Goal: Task Accomplishment & Management: Complete application form

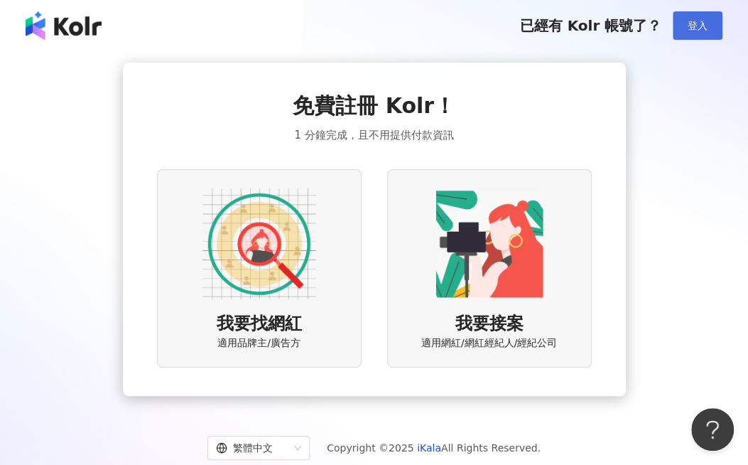
click at [689, 23] on span "登入" at bounding box center [698, 25] width 20 height 11
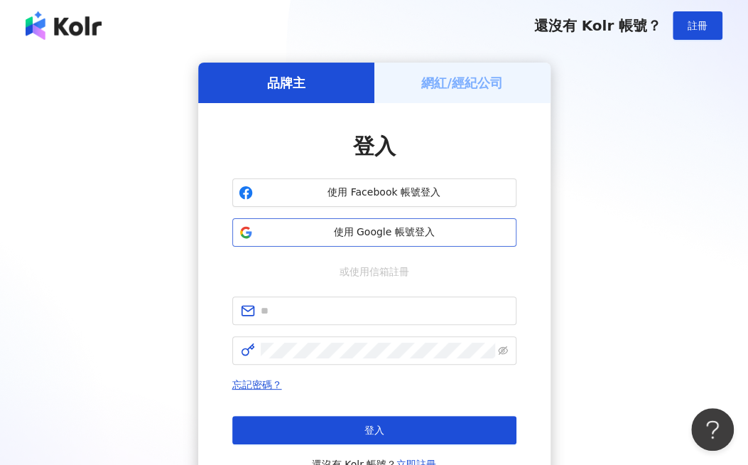
click at [379, 235] on span "使用 Google 帳號登入" at bounding box center [385, 232] width 252 height 14
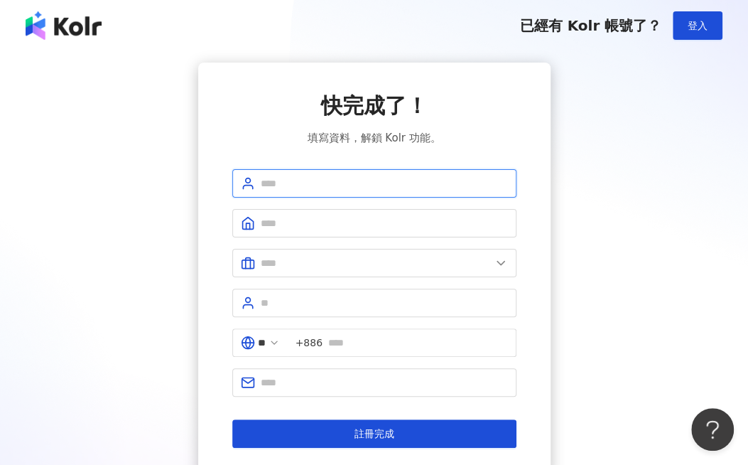
click at [347, 188] on input "text" at bounding box center [384, 184] width 247 height 16
type input "**********"
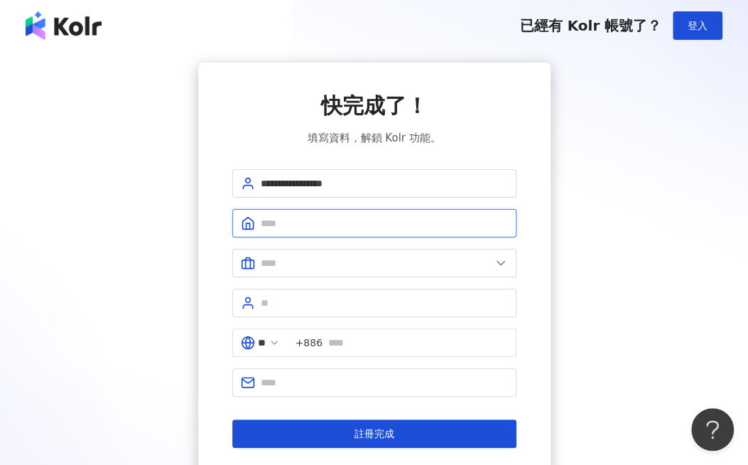
click at [285, 217] on input "text" at bounding box center [384, 223] width 247 height 16
click at [292, 230] on input "text" at bounding box center [384, 223] width 247 height 16
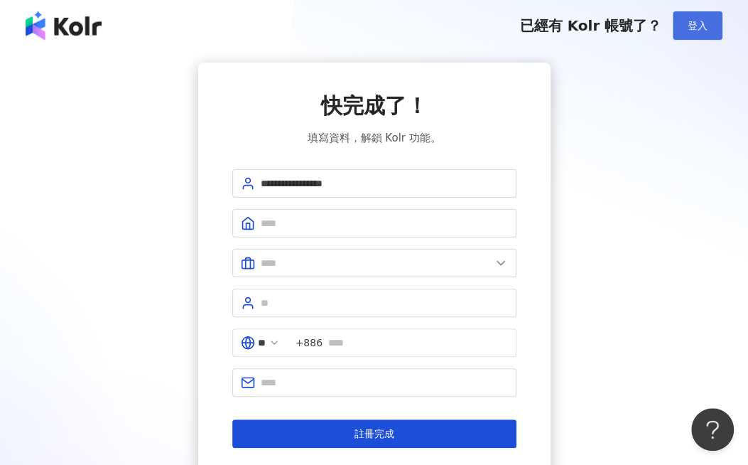
click at [703, 24] on span "登入" at bounding box center [698, 25] width 20 height 11
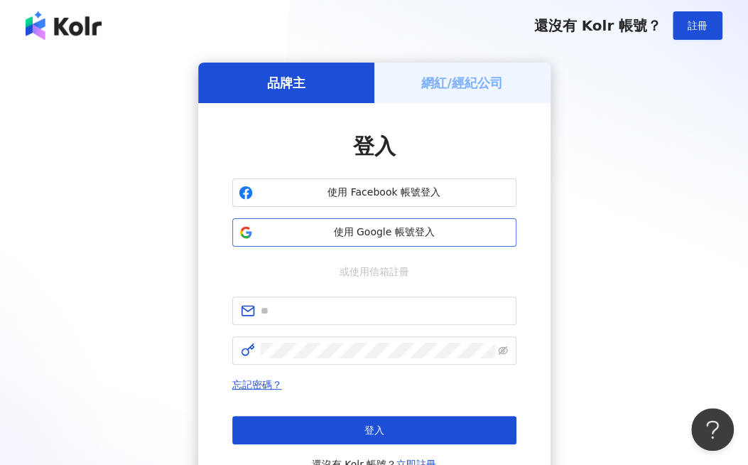
click at [391, 237] on span "使用 Google 帳號登入" at bounding box center [385, 232] width 252 height 14
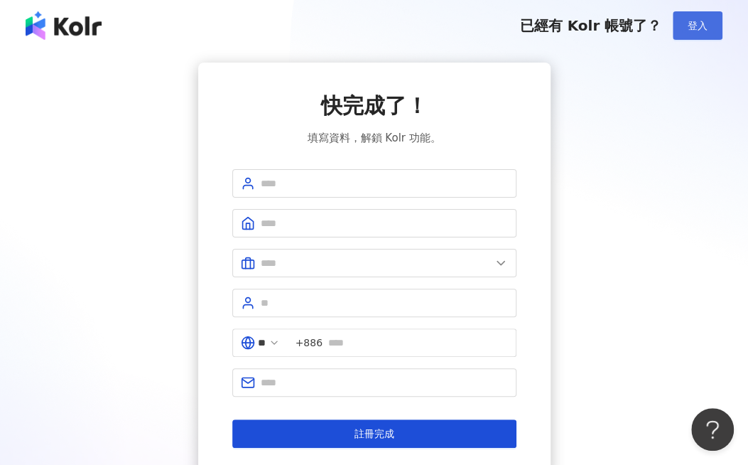
click at [695, 31] on span "登入" at bounding box center [698, 25] width 20 height 11
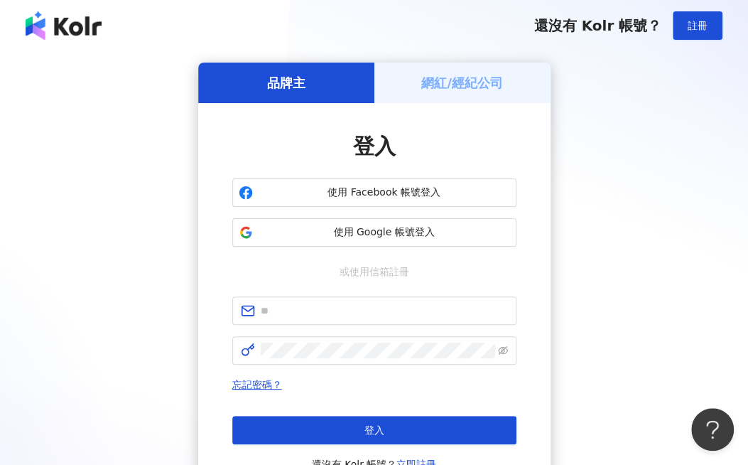
click at [425, 80] on h5 "網紅/經紀公司" at bounding box center [462, 83] width 82 height 18
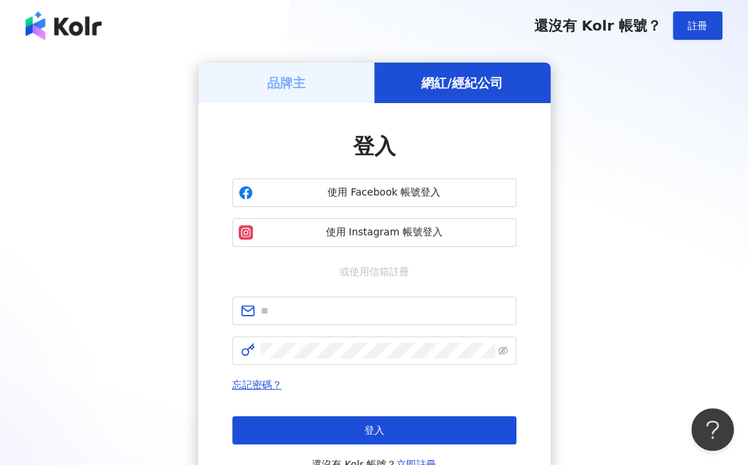
click at [295, 80] on h5 "品牌主" at bounding box center [286, 83] width 38 height 18
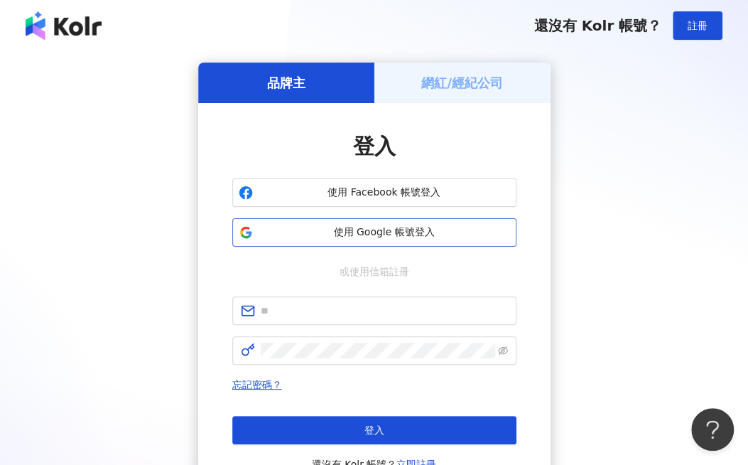
click at [406, 227] on span "使用 Google 帳號登入" at bounding box center [385, 232] width 252 height 14
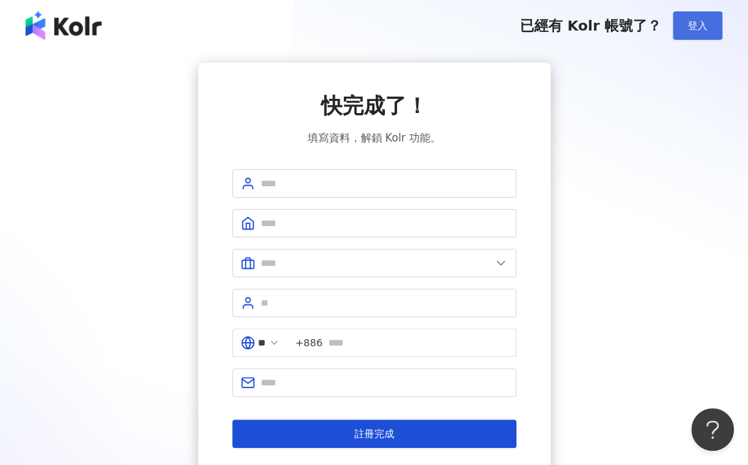
click at [691, 21] on span "登入" at bounding box center [698, 25] width 20 height 11
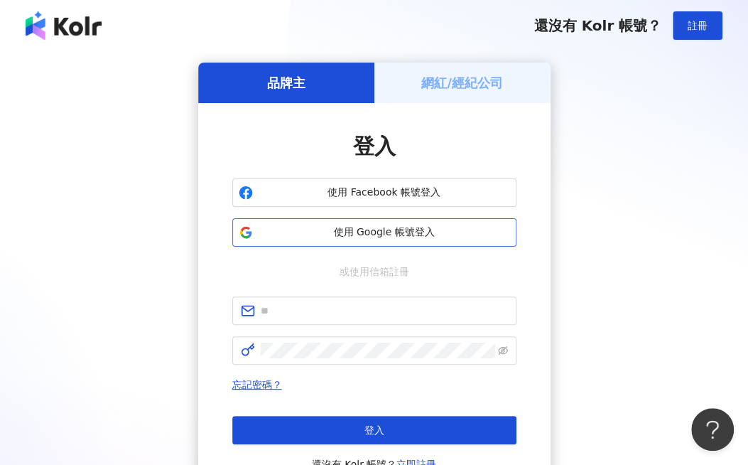
click at [361, 232] on span "使用 Google 帳號登入" at bounding box center [385, 232] width 252 height 14
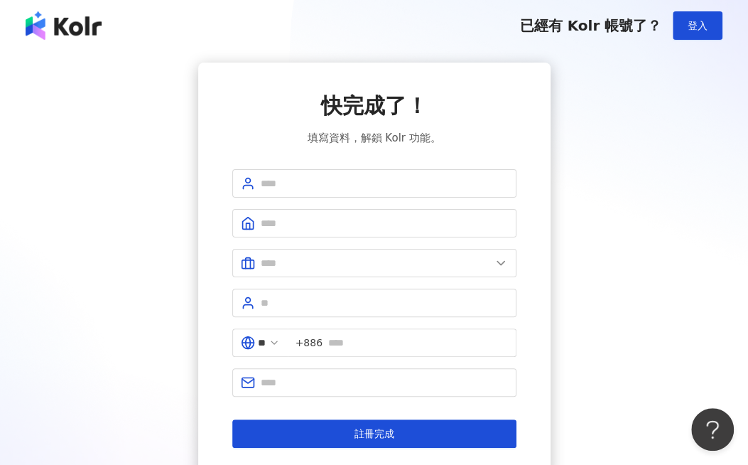
scroll to position [71, 0]
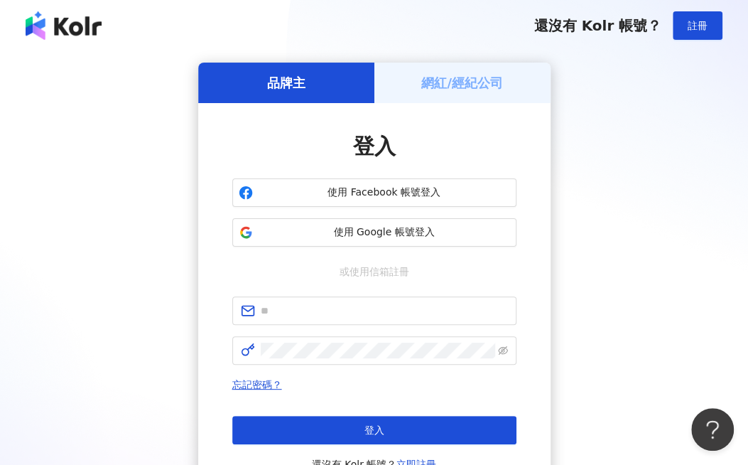
click at [284, 80] on h5 "品牌主" at bounding box center [286, 83] width 38 height 18
click at [376, 237] on span "使用 Google 帳號登入" at bounding box center [385, 232] width 252 height 14
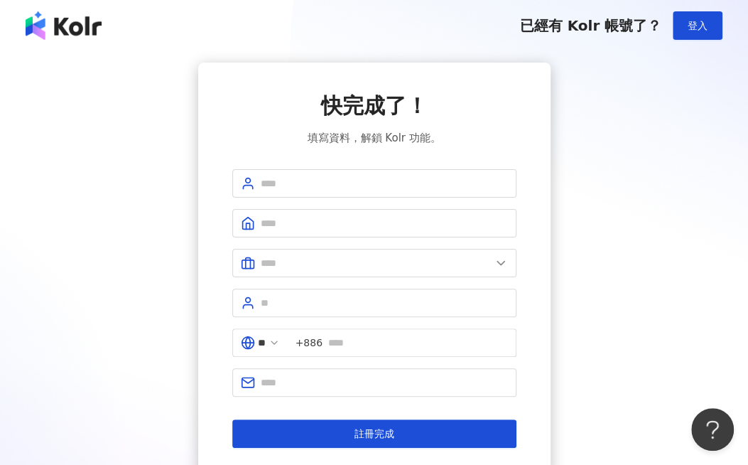
scroll to position [71, 0]
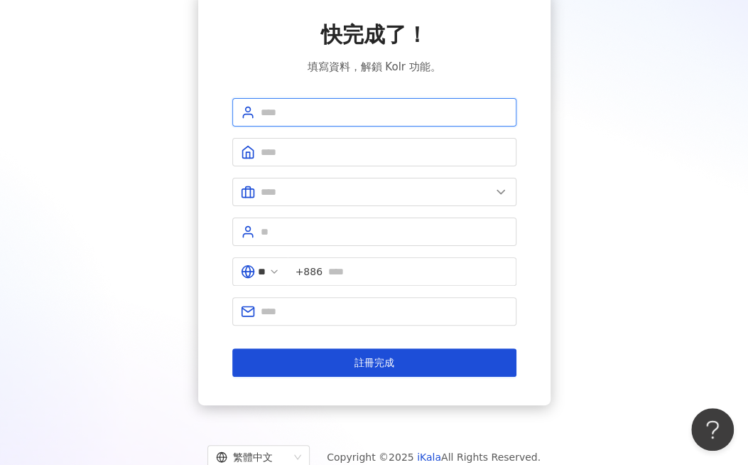
click at [288, 104] on input "text" at bounding box center [384, 112] width 247 height 16
type input "**********"
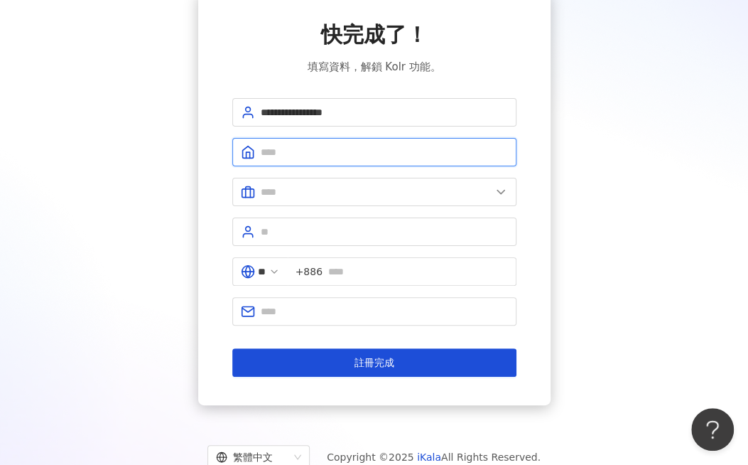
click at [310, 153] on input "text" at bounding box center [384, 152] width 247 height 16
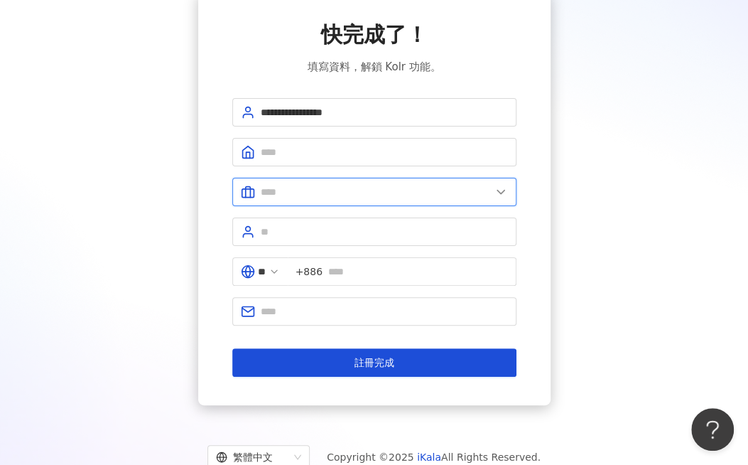
click at [325, 188] on input "text" at bounding box center [376, 192] width 230 height 16
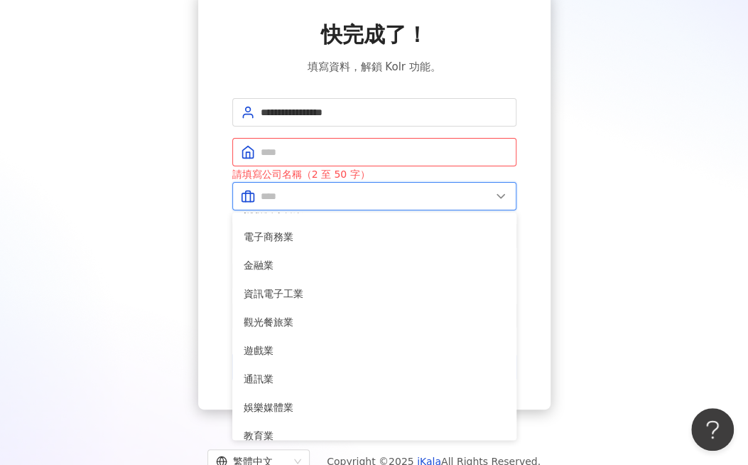
scroll to position [0, 0]
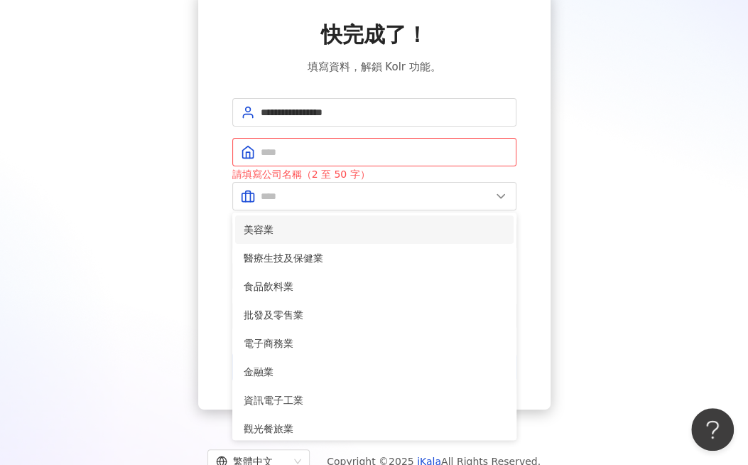
click at [293, 227] on span "美容業" at bounding box center [374, 230] width 261 height 16
type input "***"
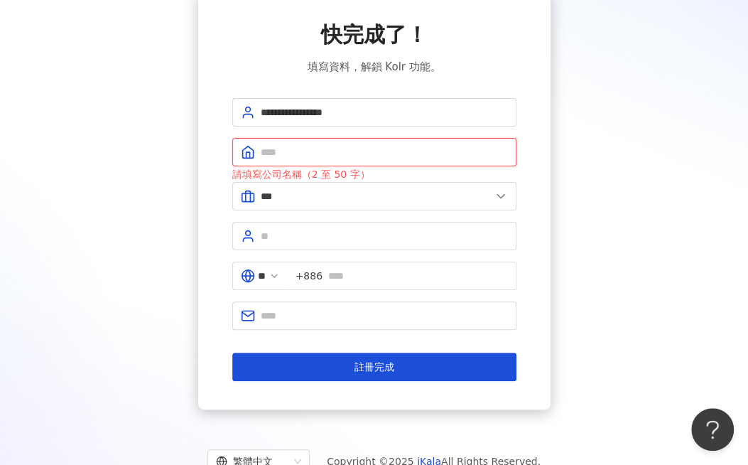
click at [284, 151] on input "text" at bounding box center [384, 152] width 247 height 16
type input "****"
click at [291, 232] on input "text" at bounding box center [384, 236] width 247 height 16
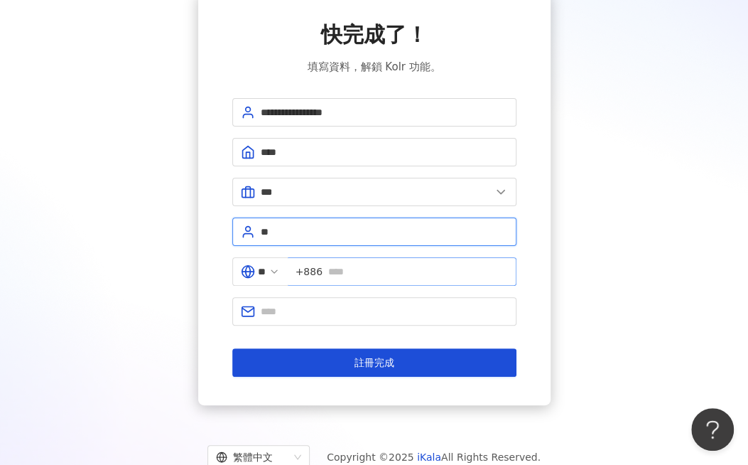
type input "**"
click at [361, 267] on input "text" at bounding box center [418, 272] width 180 height 16
type input "*"
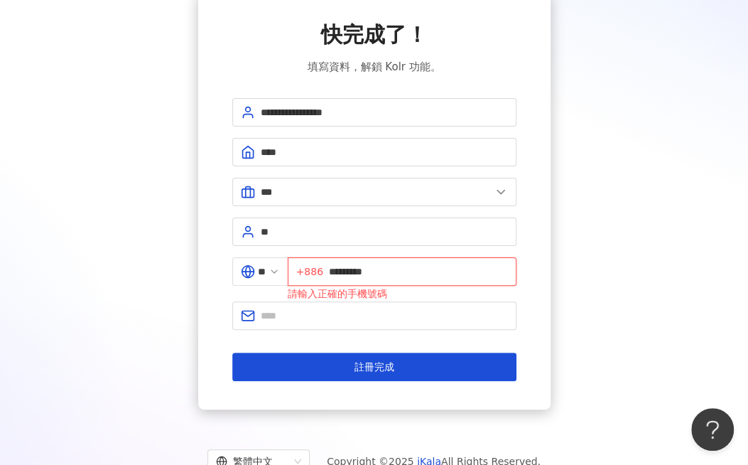
click at [338, 269] on input "*********" at bounding box center [418, 272] width 179 height 16
type input "**********"
click at [333, 316] on input "text" at bounding box center [384, 316] width 247 height 16
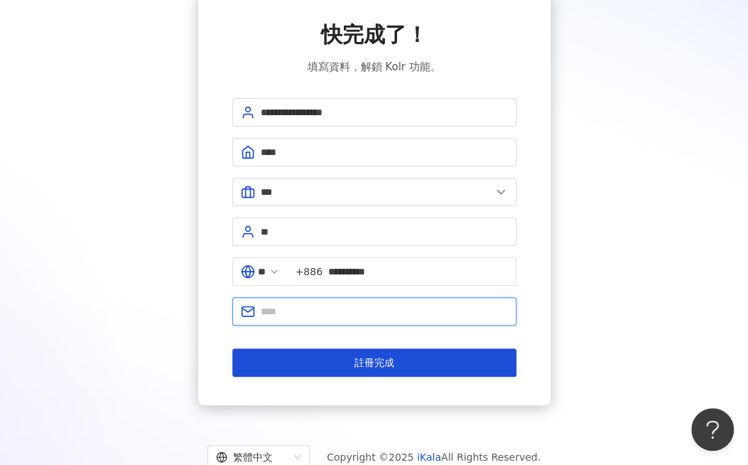
paste input "**********"
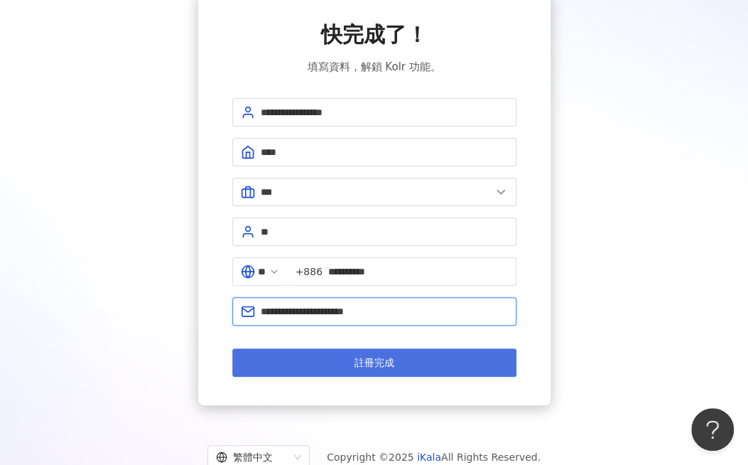
type input "**********"
click at [387, 357] on span "註冊完成" at bounding box center [375, 362] width 40 height 11
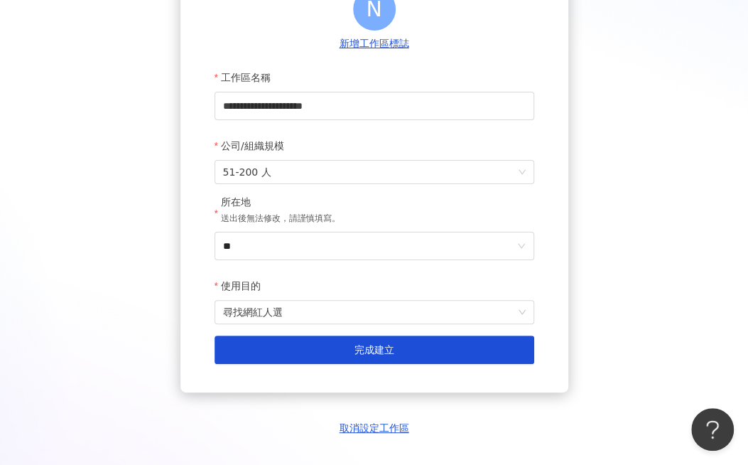
scroll to position [213, 0]
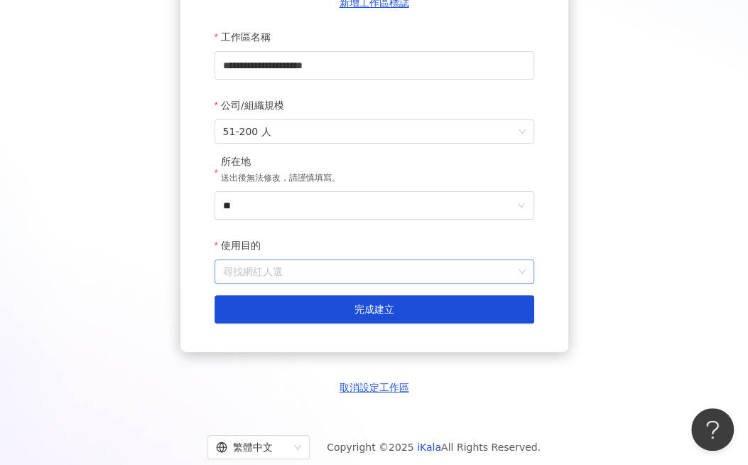
click at [277, 275] on span "尋找網紅人選" at bounding box center [374, 271] width 303 height 23
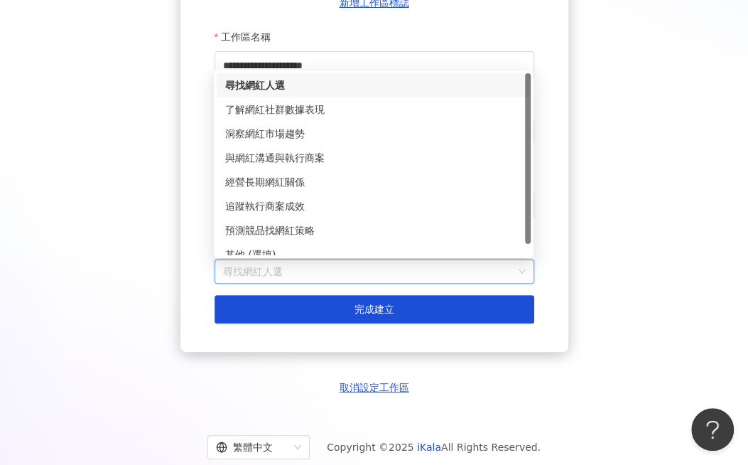
click at [277, 275] on span "尋找網紅人選" at bounding box center [374, 271] width 303 height 23
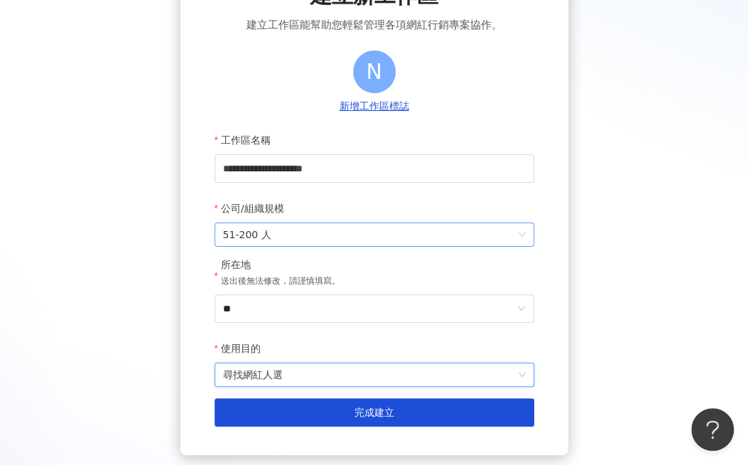
scroll to position [142, 0]
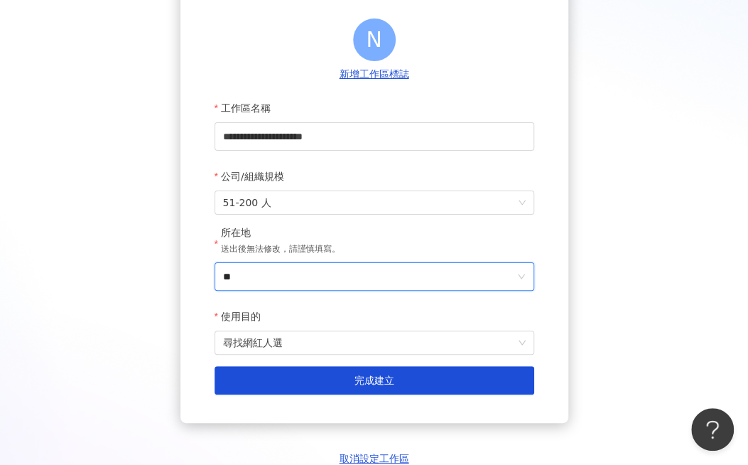
click at [302, 284] on input "**" at bounding box center [368, 276] width 291 height 27
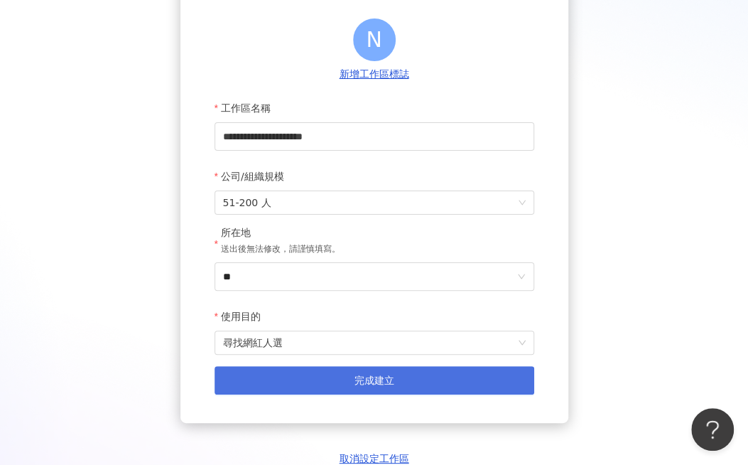
click at [315, 376] on button "完成建立" at bounding box center [375, 380] width 320 height 28
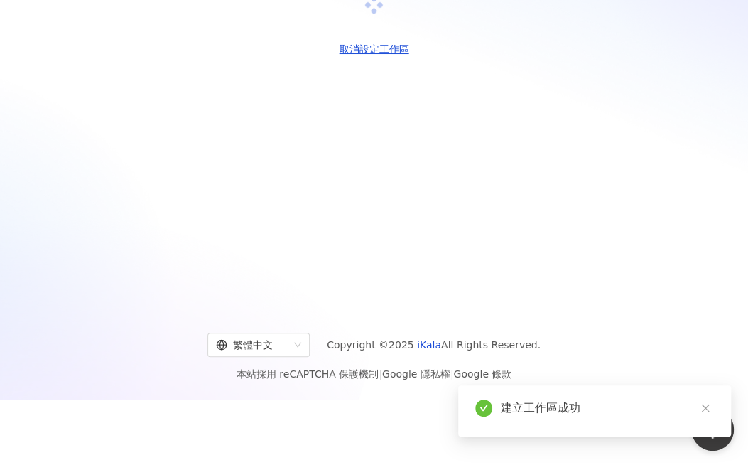
scroll to position [0, 0]
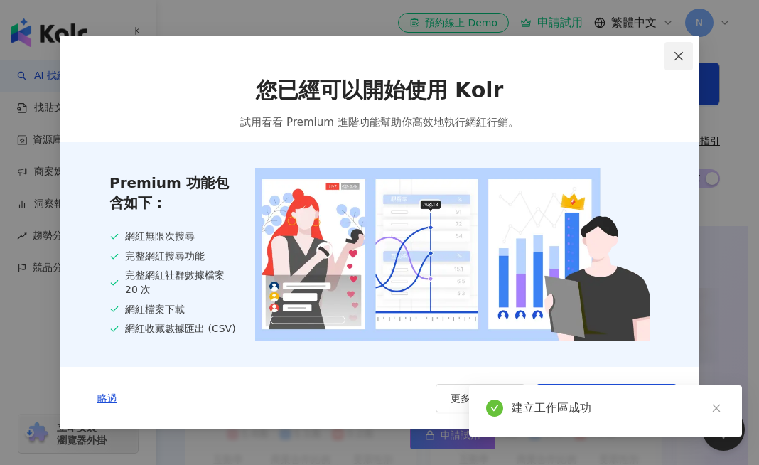
click at [679, 57] on icon "close" at bounding box center [678, 55] width 11 height 11
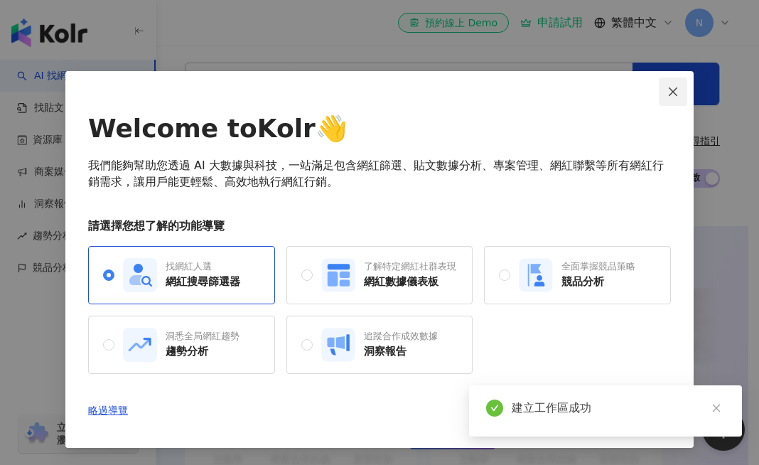
click at [672, 85] on button "Close" at bounding box center [673, 91] width 28 height 28
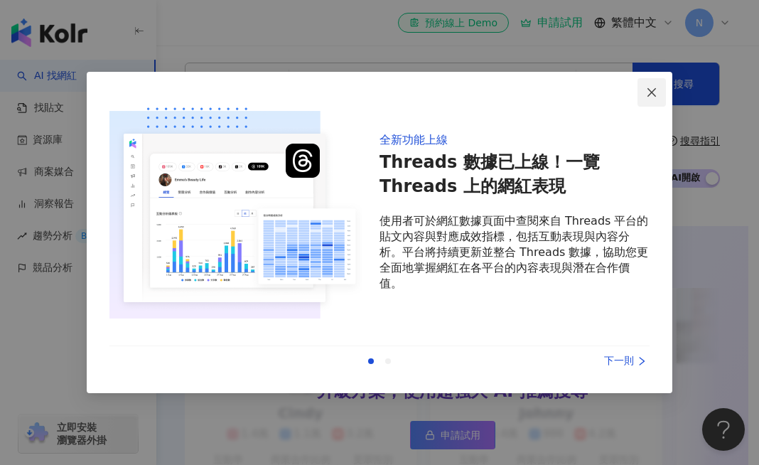
click at [652, 87] on icon "close" at bounding box center [651, 92] width 11 height 11
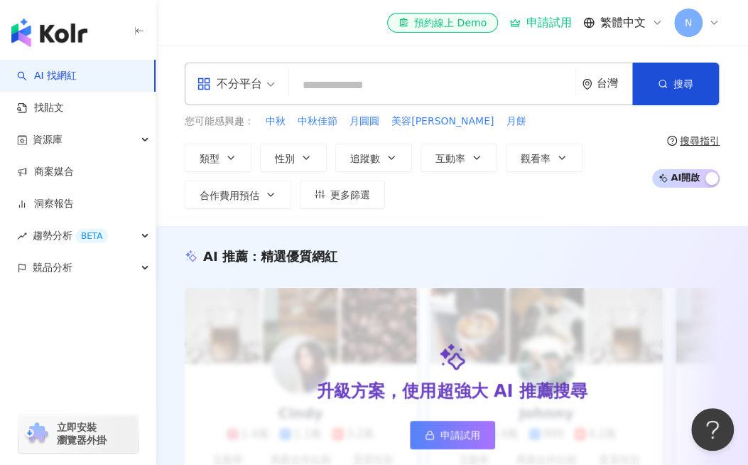
click at [708, 22] on icon at bounding box center [713, 22] width 11 height 11
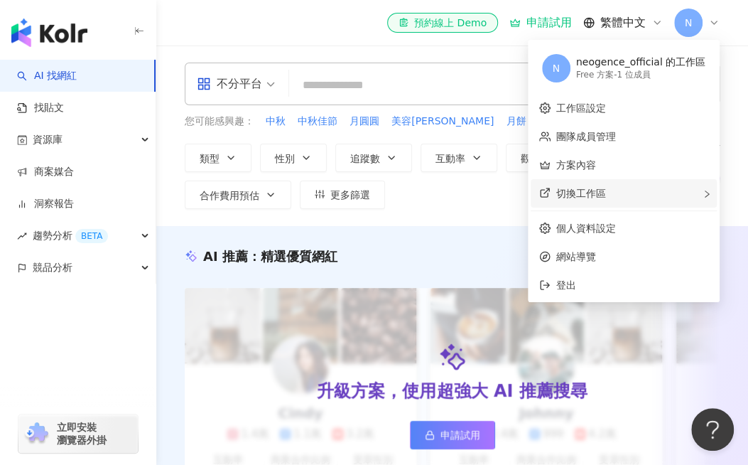
click at [657, 201] on div "切換工作區" at bounding box center [624, 193] width 186 height 28
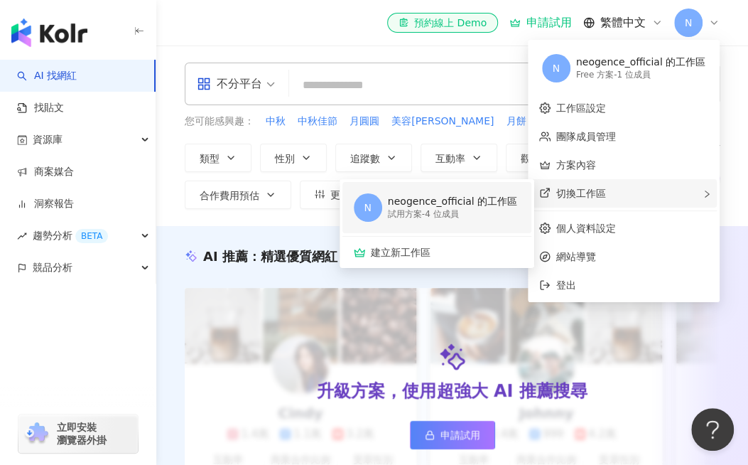
click at [485, 203] on div "neogence_official 的工作區" at bounding box center [452, 202] width 129 height 14
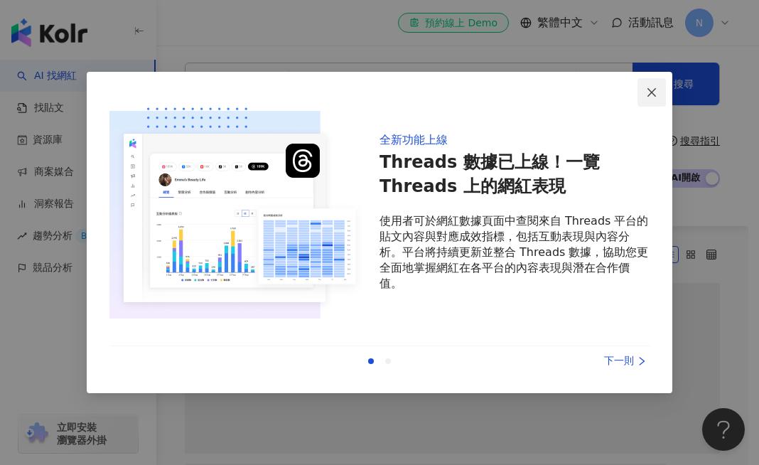
click at [650, 90] on icon "close" at bounding box center [651, 91] width 9 height 9
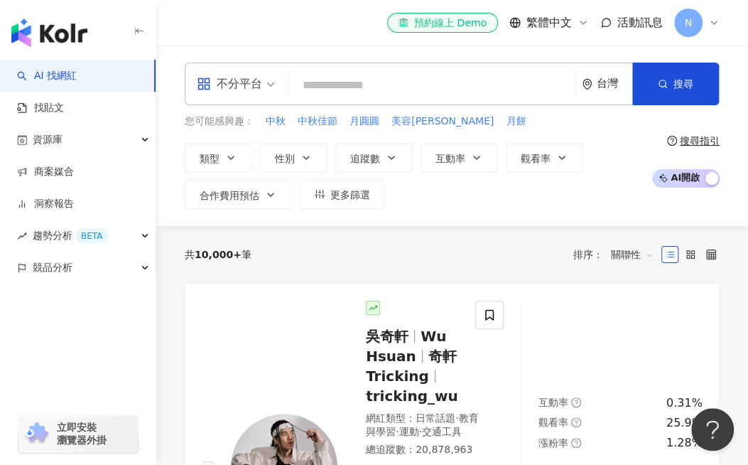
click at [703, 14] on div "N" at bounding box center [696, 23] width 45 height 28
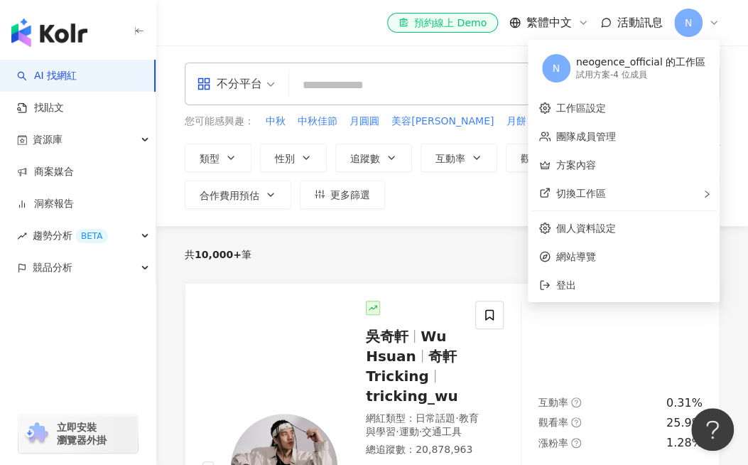
click at [384, 266] on div "共 10,000+ 筆 排序： 關聯性" at bounding box center [452, 254] width 535 height 57
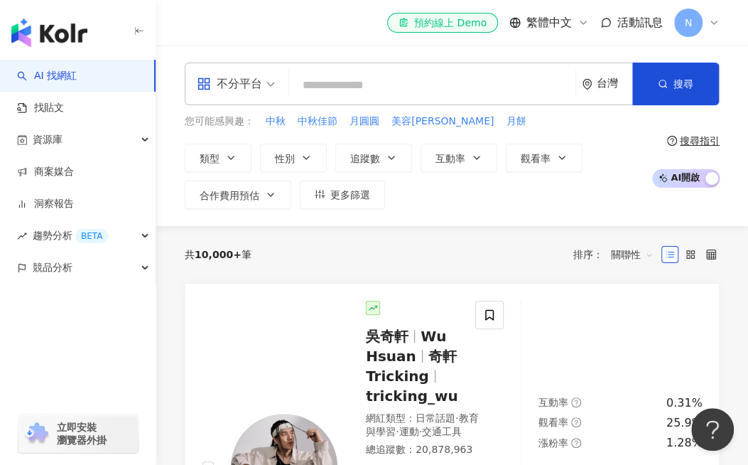
click at [711, 28] on div "N" at bounding box center [696, 23] width 45 height 28
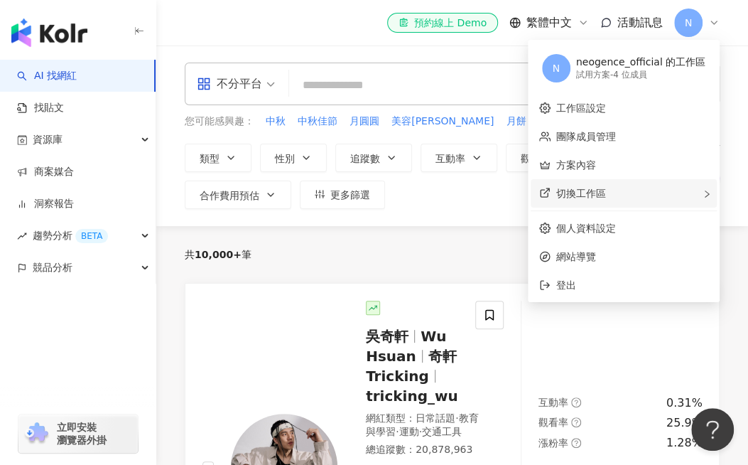
click at [658, 193] on div "切換工作區" at bounding box center [624, 193] width 186 height 28
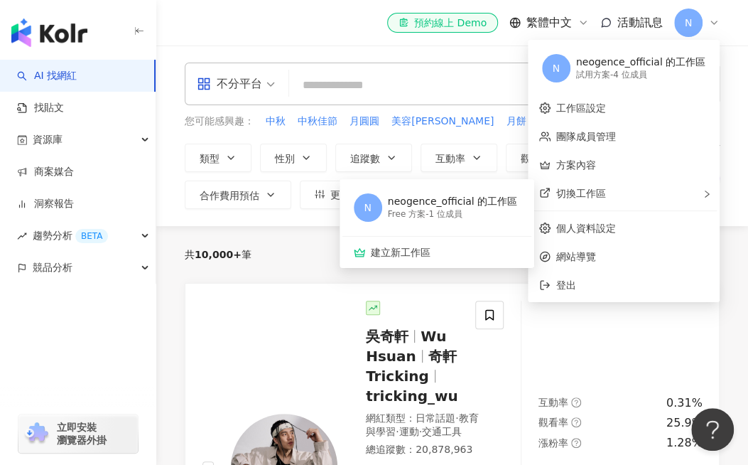
click at [712, 23] on icon at bounding box center [714, 22] width 6 height 3
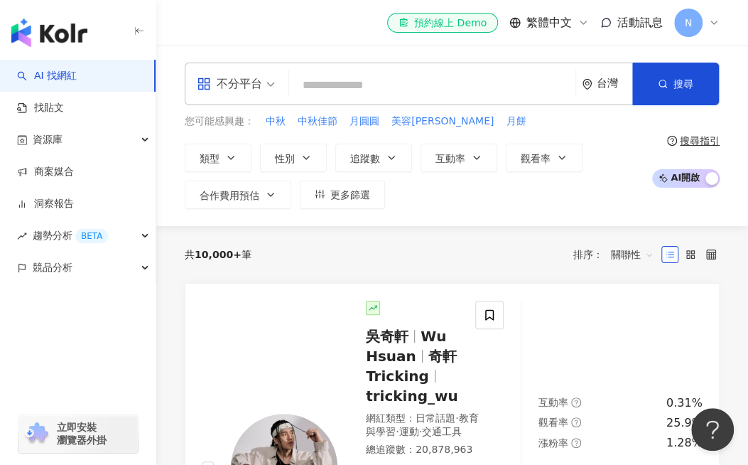
click at [712, 23] on icon at bounding box center [714, 22] width 6 height 3
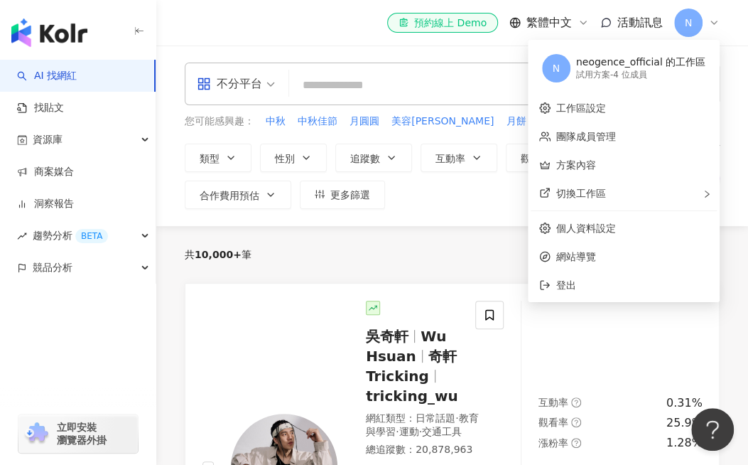
click at [453, 235] on div "共 10,000+ 筆 排序： 關聯性" at bounding box center [452, 254] width 535 height 57
